Goal: Feedback & Contribution: Submit feedback/report problem

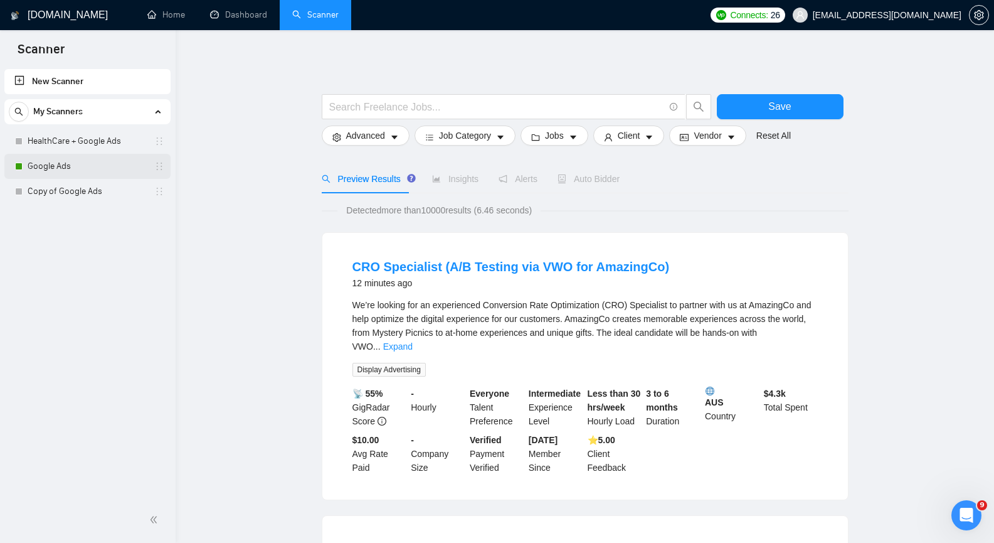
click at [112, 172] on link "Google Ads" at bounding box center [87, 166] width 119 height 25
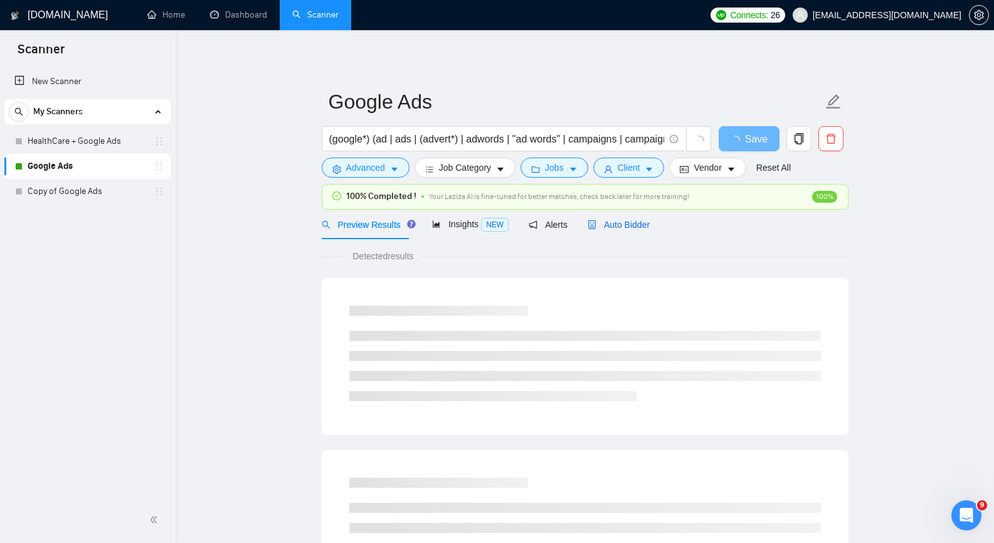
click at [618, 225] on span "Auto Bidder" at bounding box center [619, 225] width 62 height 10
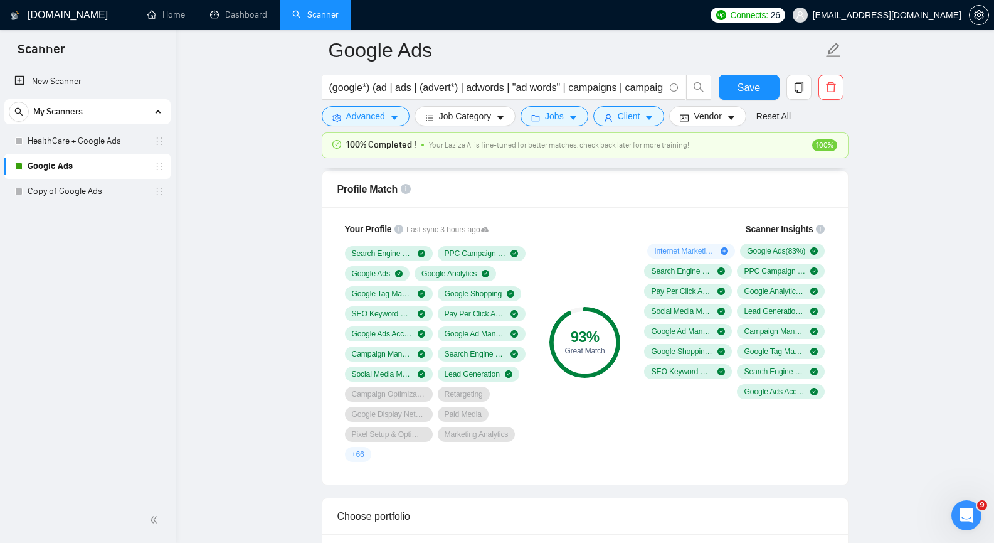
scroll to position [815, 0]
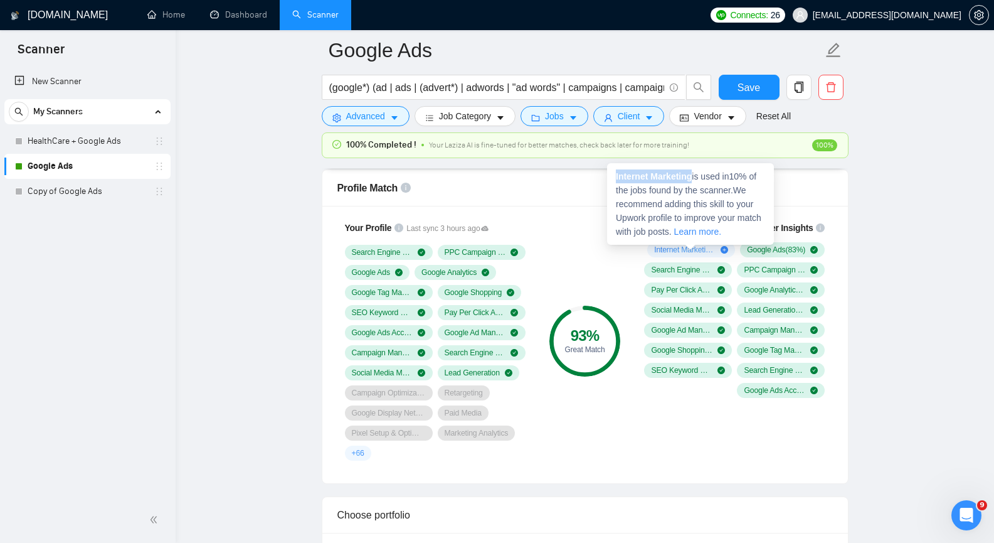
drag, startPoint x: 614, startPoint y: 176, endPoint x: 692, endPoint y: 174, distance: 77.8
click at [692, 174] on div "Internet Marketing is used in 10 % of the jobs found by the scanner. We recomme…" at bounding box center [690, 204] width 167 height 82
copy strong "Internet Marketing"
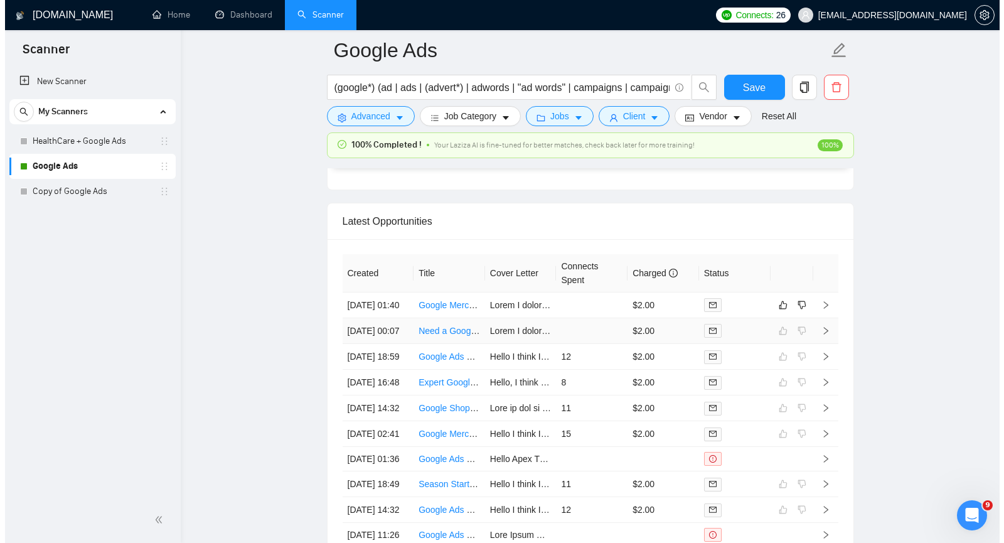
scroll to position [3136, 0]
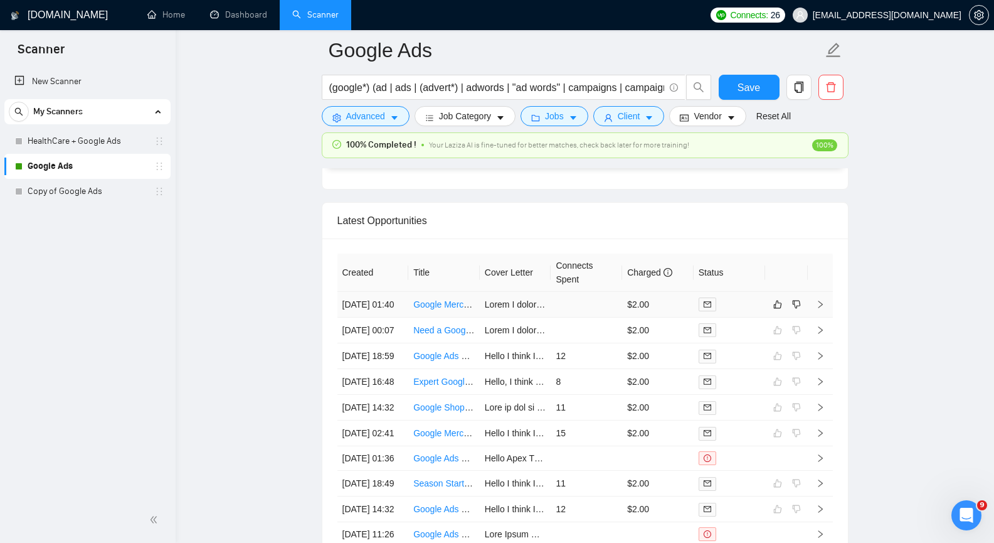
click at [819, 309] on icon "right" at bounding box center [820, 304] width 9 height 9
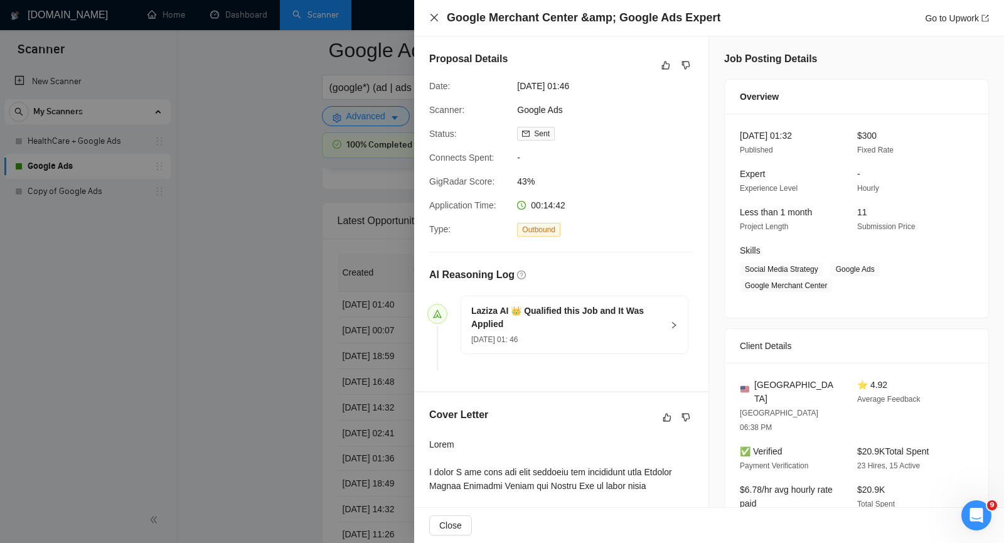
click at [433, 20] on icon "close" at bounding box center [434, 18] width 10 height 10
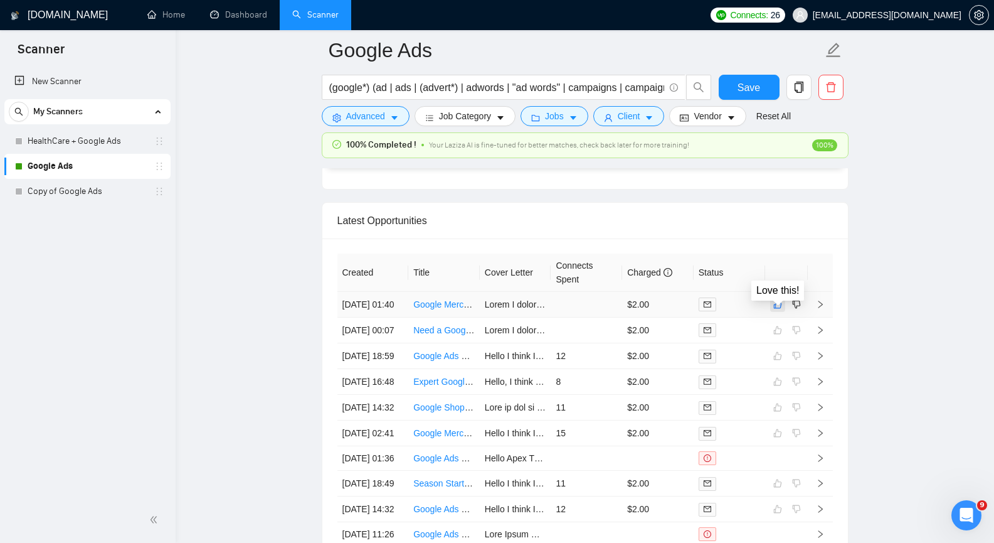
click at [780, 309] on icon "like" at bounding box center [777, 304] width 9 height 10
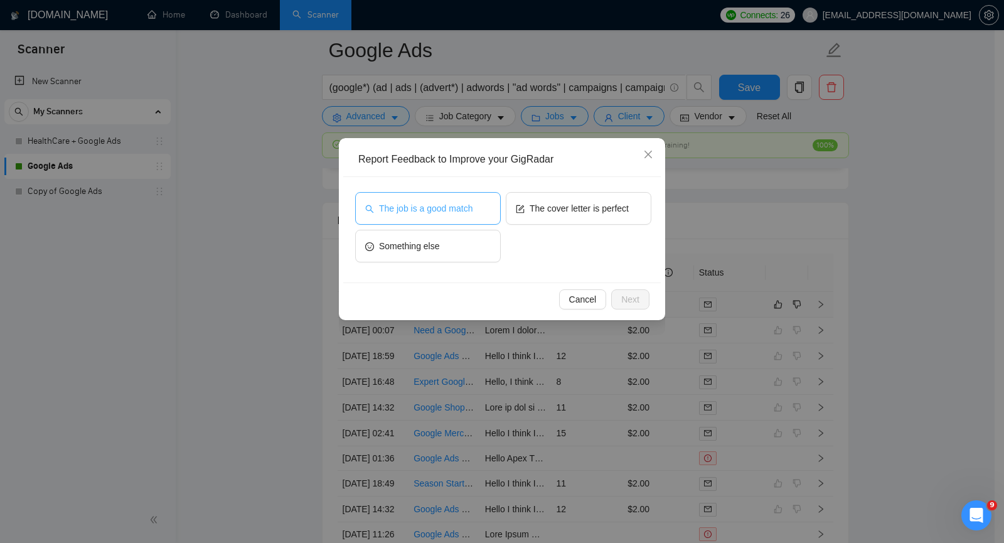
click at [440, 220] on button "The job is a good match" at bounding box center [428, 208] width 146 height 33
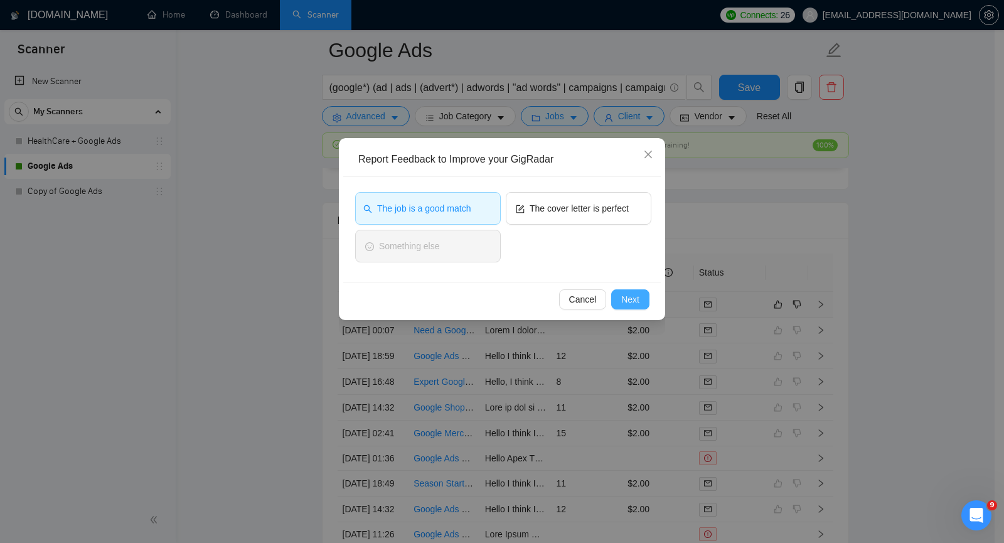
click at [635, 297] on span "Next" at bounding box center [630, 299] width 18 height 14
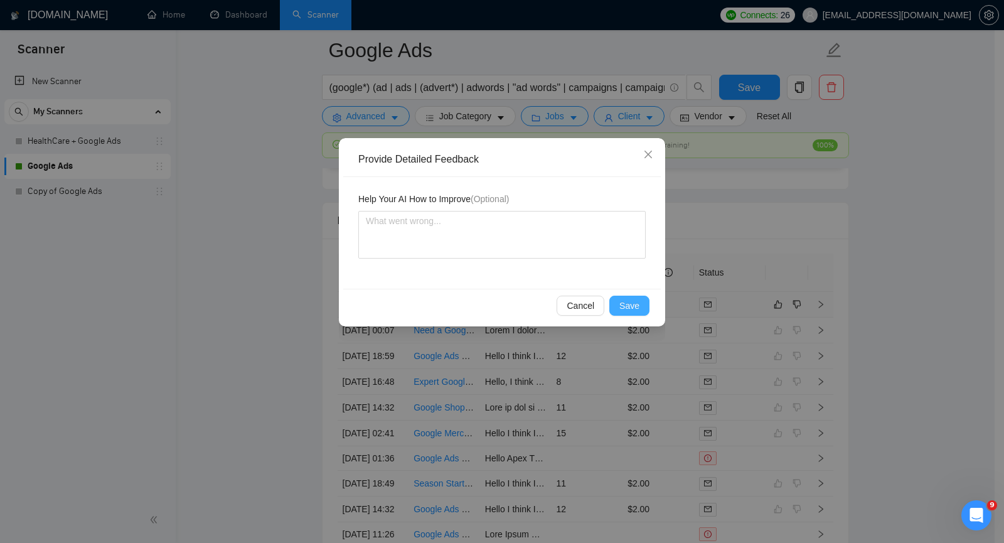
click at [634, 300] on span "Save" at bounding box center [629, 306] width 20 height 14
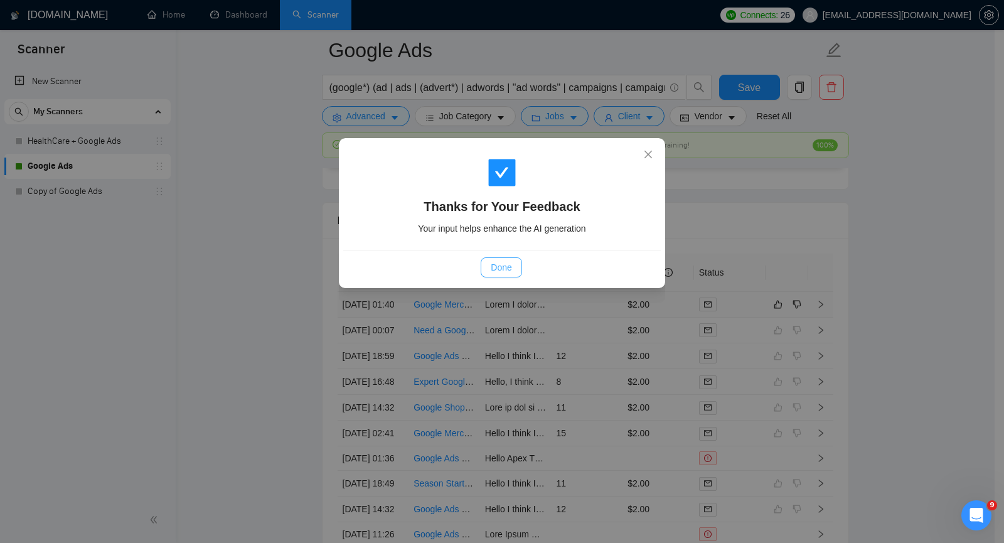
click at [512, 268] on button "Done" at bounding box center [500, 267] width 41 height 20
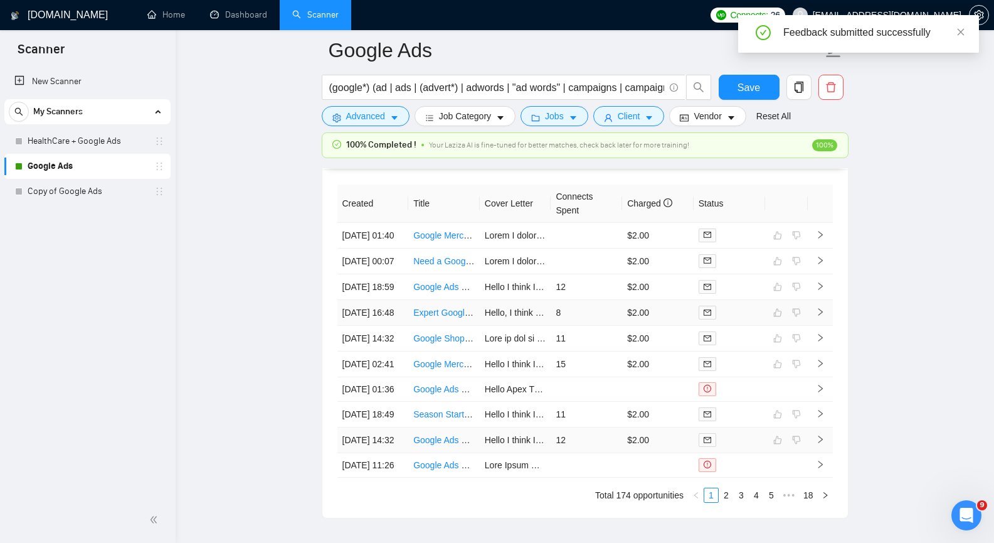
scroll to position [3011, 0]
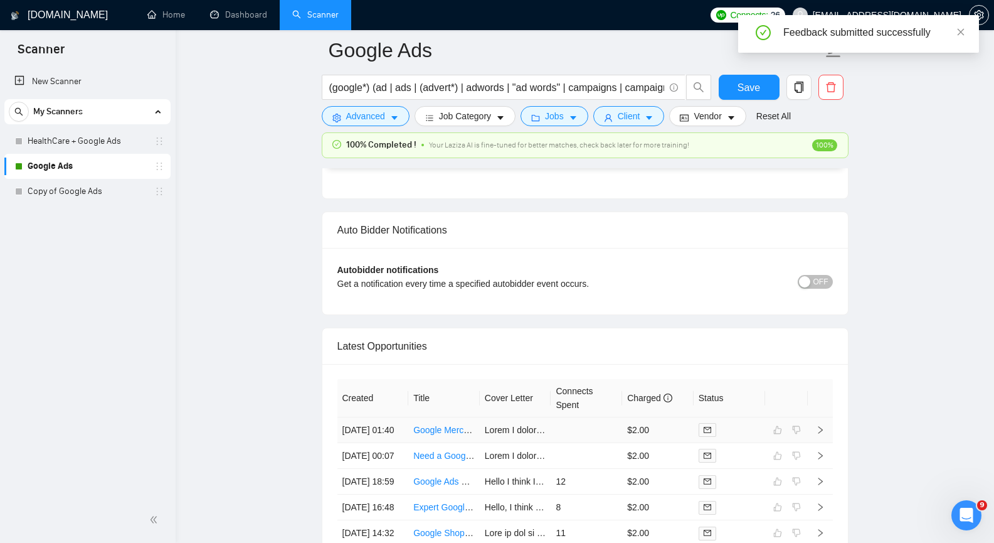
click at [442, 435] on link "Google Merchant Center &amp; Google Ads Expert" at bounding box center [512, 430] width 199 height 10
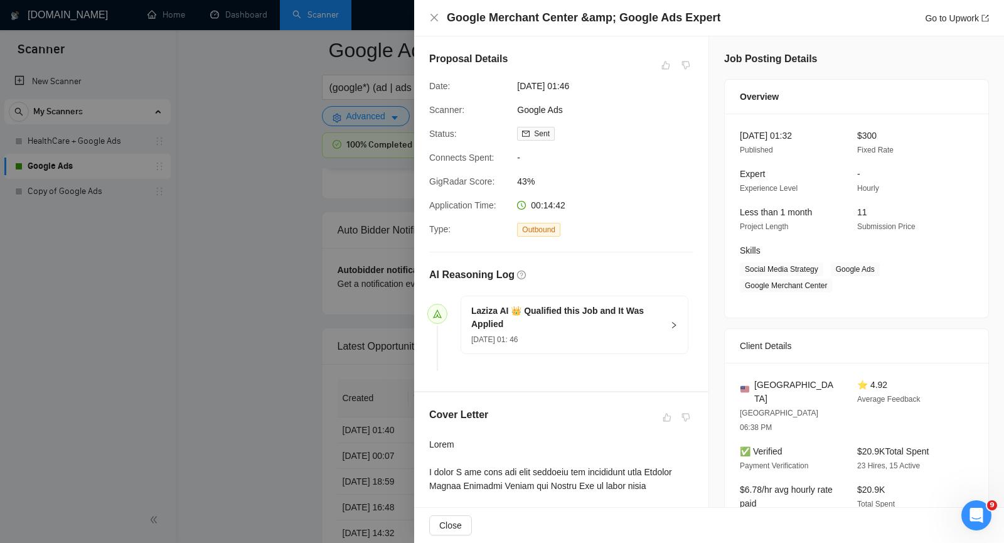
click at [232, 90] on div at bounding box center [502, 271] width 1004 height 543
